Goal: Task Accomplishment & Management: Manage account settings

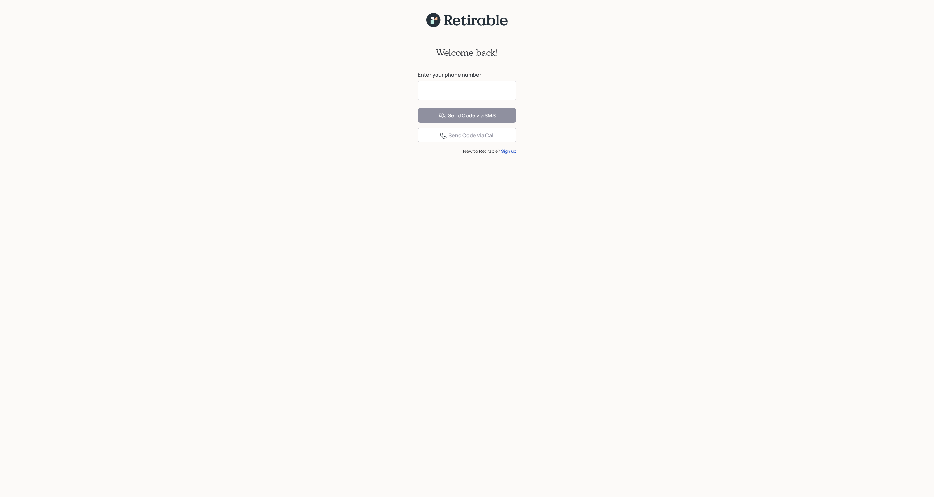
drag, startPoint x: 235, startPoint y: 113, endPoint x: 247, endPoint y: 100, distance: 18.4
click at [235, 113] on div "Welcome back! Enter your phone number Send Code via SMS Send Code via Call New …" at bounding box center [467, 267] width 934 height 478
